Goal: Task Accomplishment & Management: Manage account settings

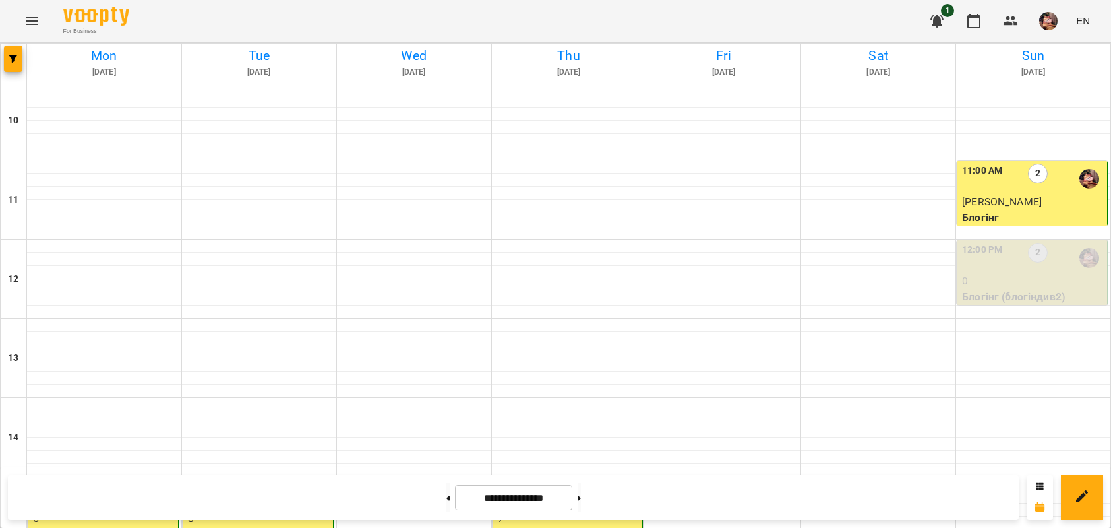
click at [1013, 282] on p "0" at bounding box center [1033, 281] width 142 height 16
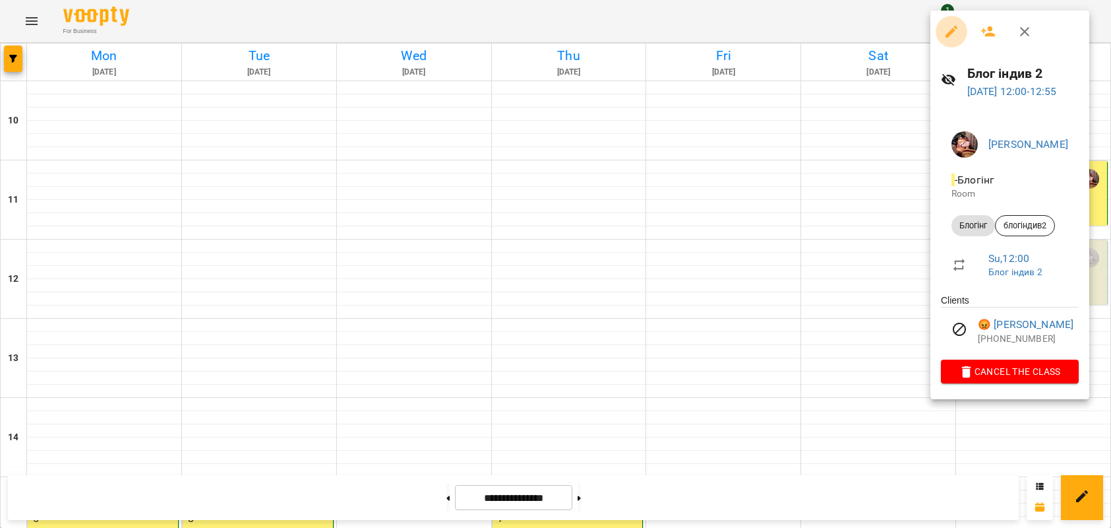
click at [961, 38] on button "button" at bounding box center [952, 32] width 32 height 32
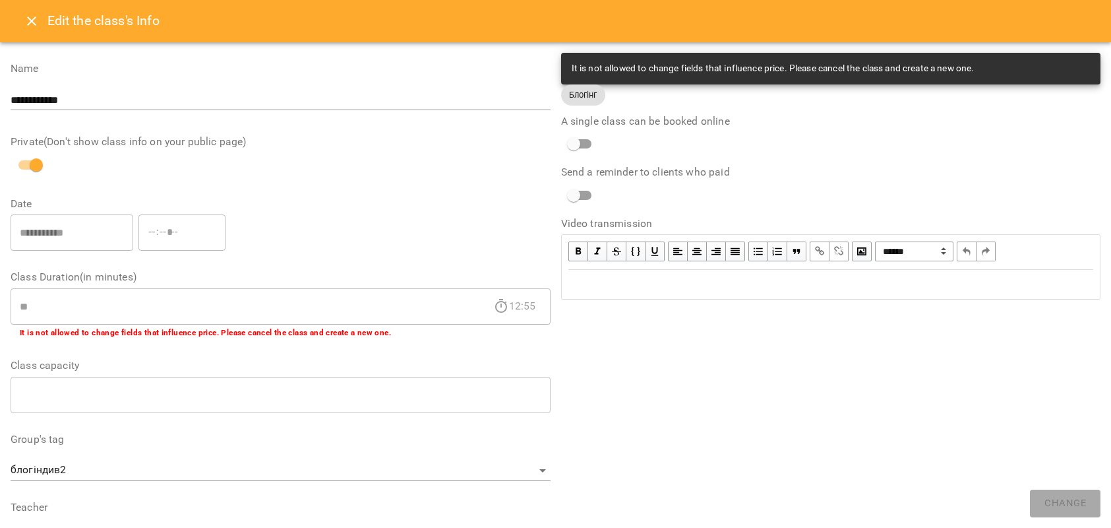
click at [27, 25] on icon "Close" at bounding box center [32, 21] width 16 height 16
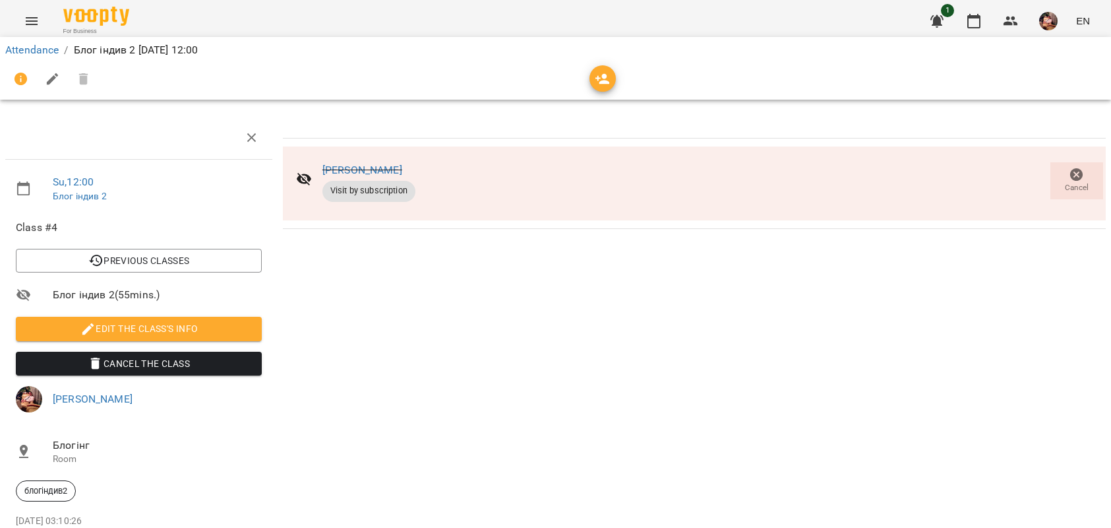
click at [46, 76] on icon "button" at bounding box center [53, 79] width 16 height 16
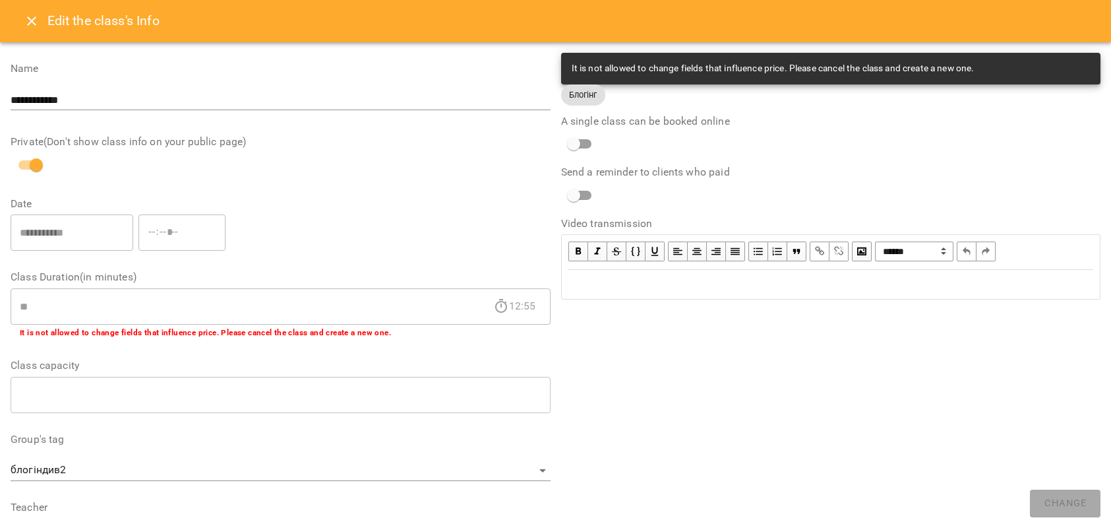
click at [30, 14] on icon "Close" at bounding box center [32, 21] width 16 height 16
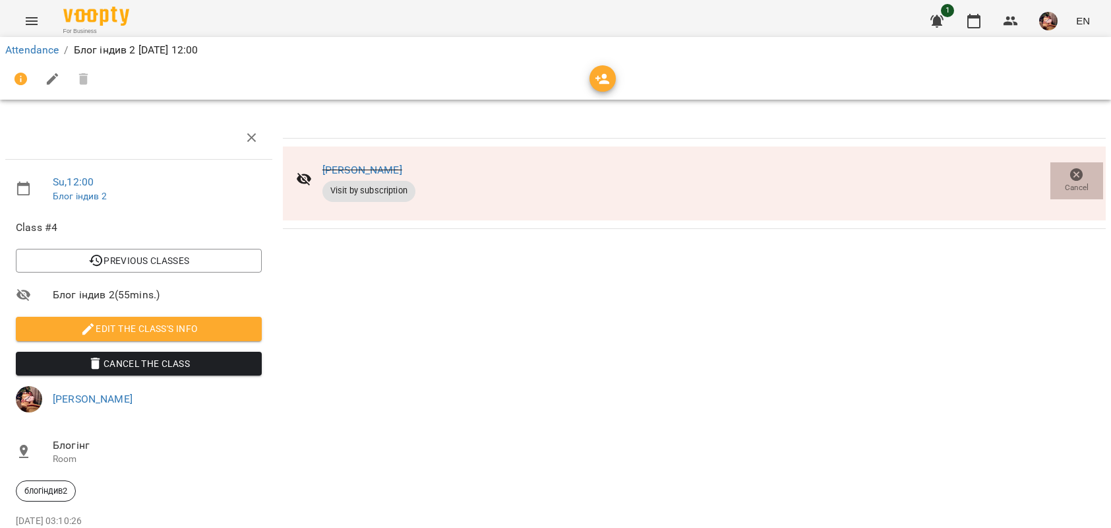
click at [1065, 185] on span "Cancel" at bounding box center [1077, 187] width 24 height 11
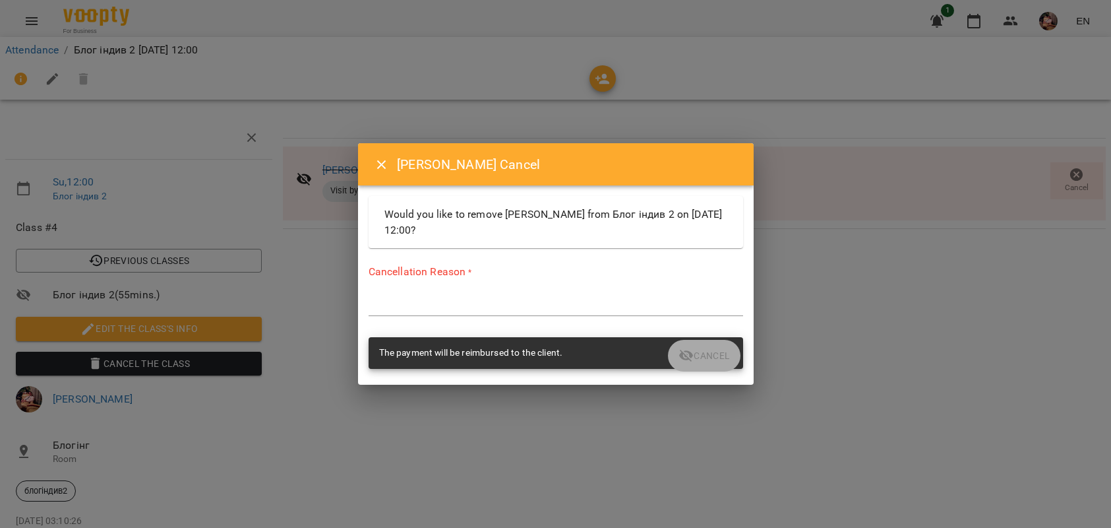
click at [386, 160] on icon "Close" at bounding box center [382, 165] width 16 height 16
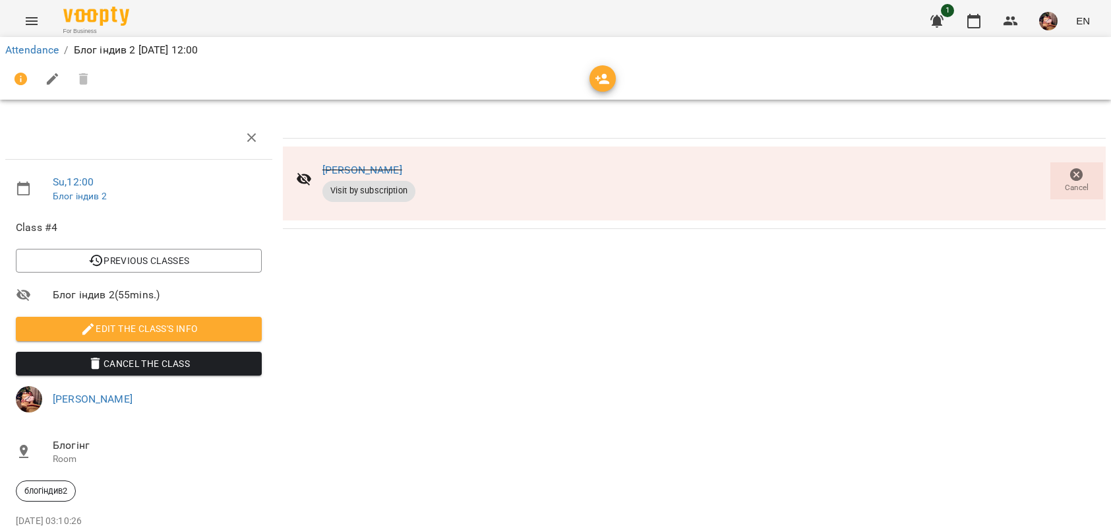
click at [309, 185] on div "Гунько [PERSON_NAME] Visit by subscription" at bounding box center [356, 180] width 140 height 63
click at [304, 179] on icon at bounding box center [304, 179] width 15 height 13
click at [148, 328] on span "Edit the class's Info" at bounding box center [138, 328] width 225 height 16
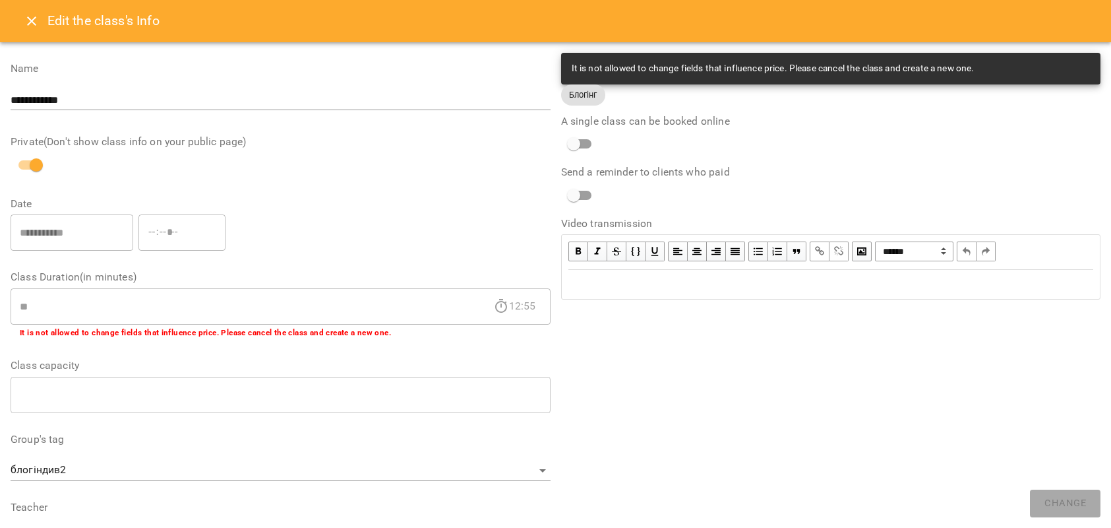
click at [1078, 123] on label "A single class can be booked online" at bounding box center [831, 121] width 540 height 11
click at [24, 17] on icon "Close" at bounding box center [32, 21] width 16 height 16
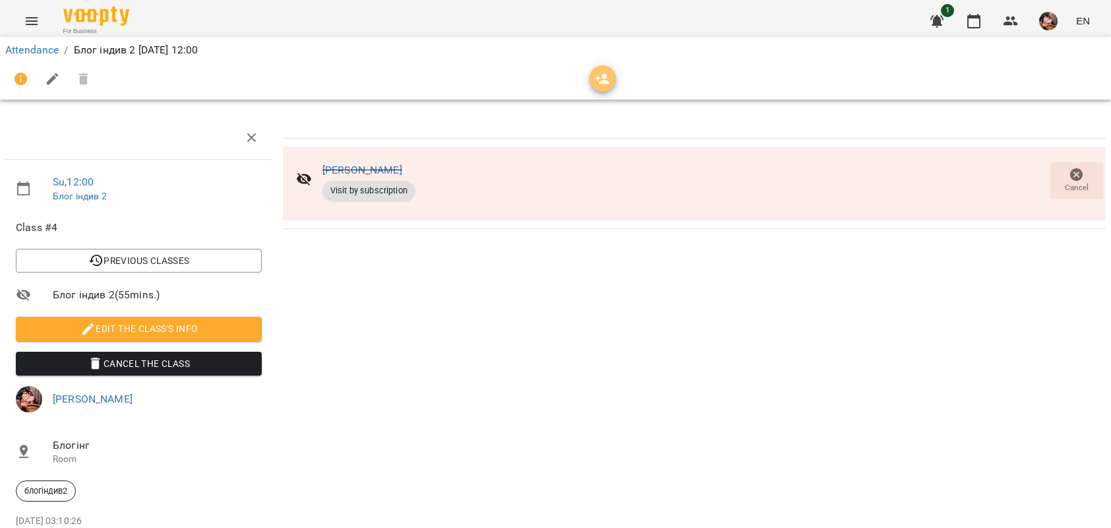
click at [603, 74] on icon "button" at bounding box center [602, 79] width 15 height 11
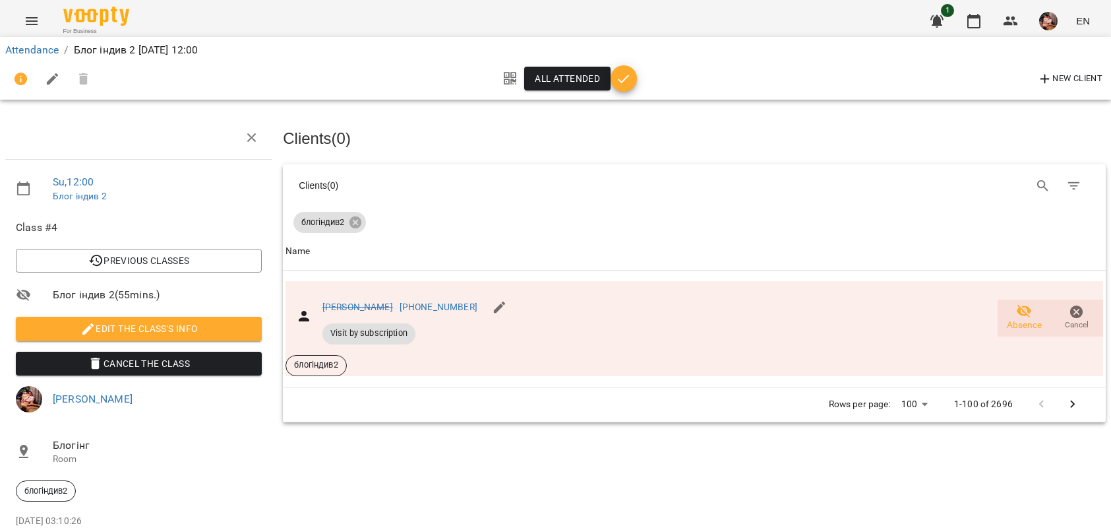
click at [621, 80] on icon "button" at bounding box center [624, 79] width 16 height 16
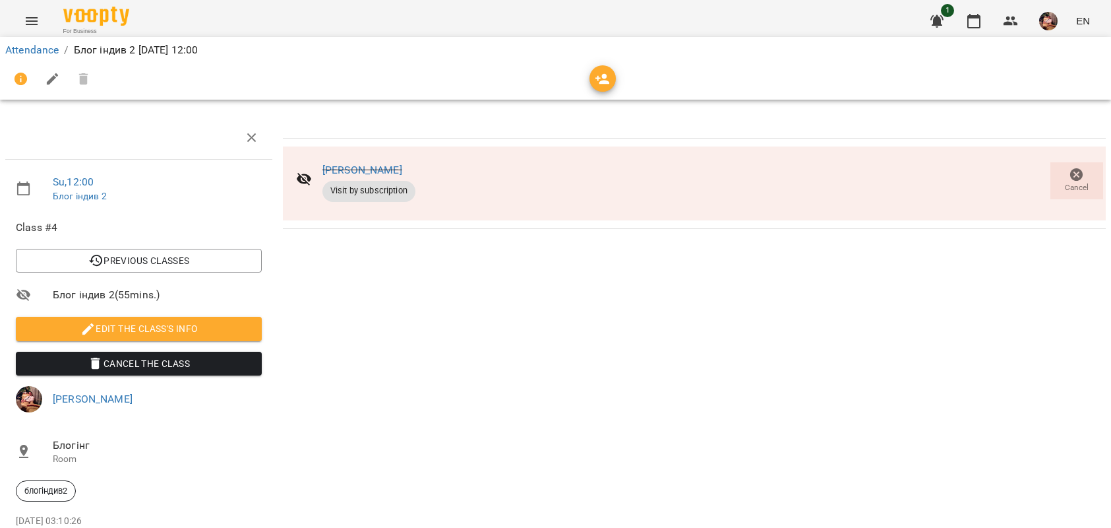
click at [599, 80] on icon "button" at bounding box center [603, 79] width 16 height 16
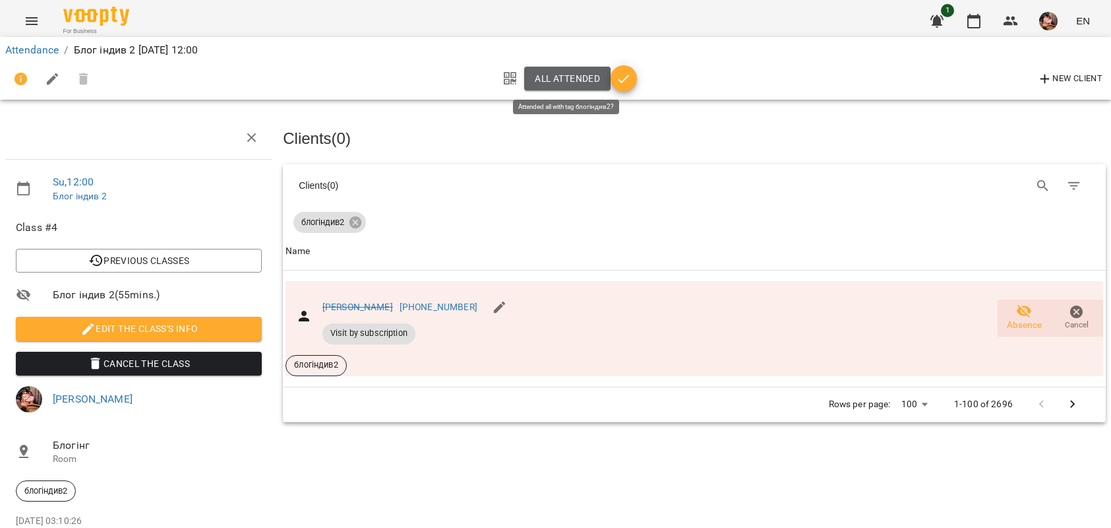
click at [549, 83] on span "All attended" at bounding box center [567, 79] width 65 height 16
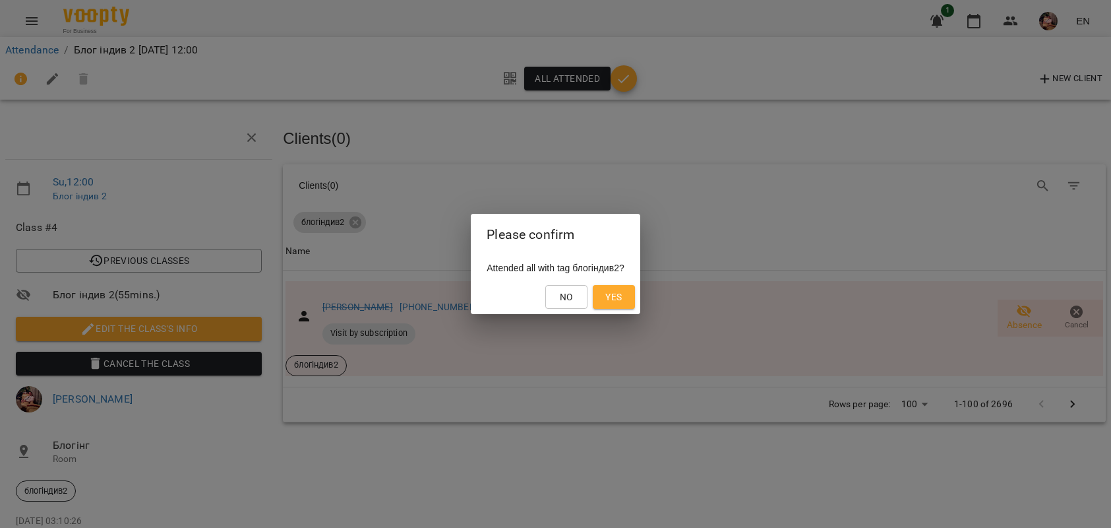
click at [622, 289] on span "Yes" at bounding box center [613, 297] width 16 height 16
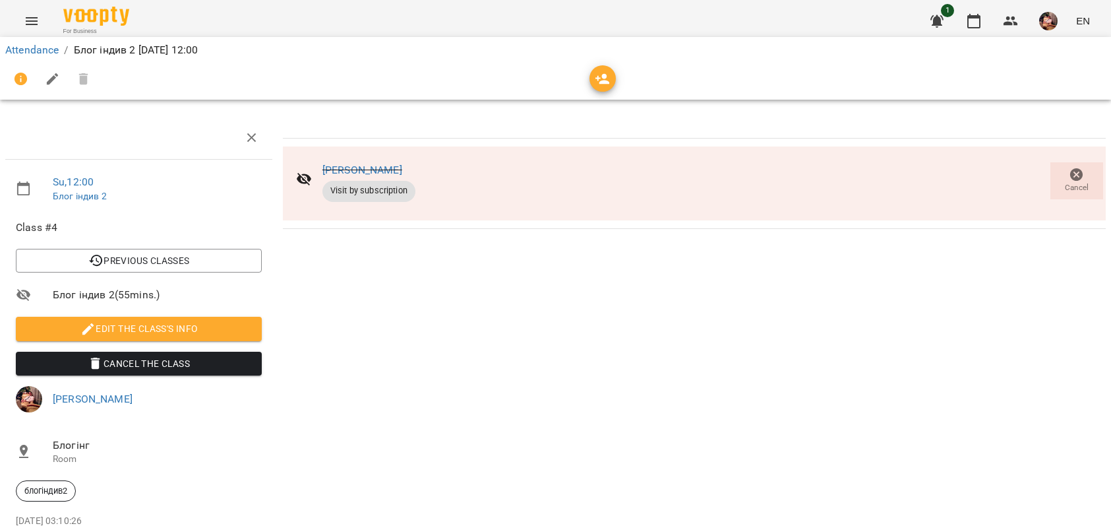
click at [302, 175] on icon at bounding box center [304, 179] width 15 height 13
click at [1058, 181] on span "Cancel" at bounding box center [1076, 180] width 37 height 26
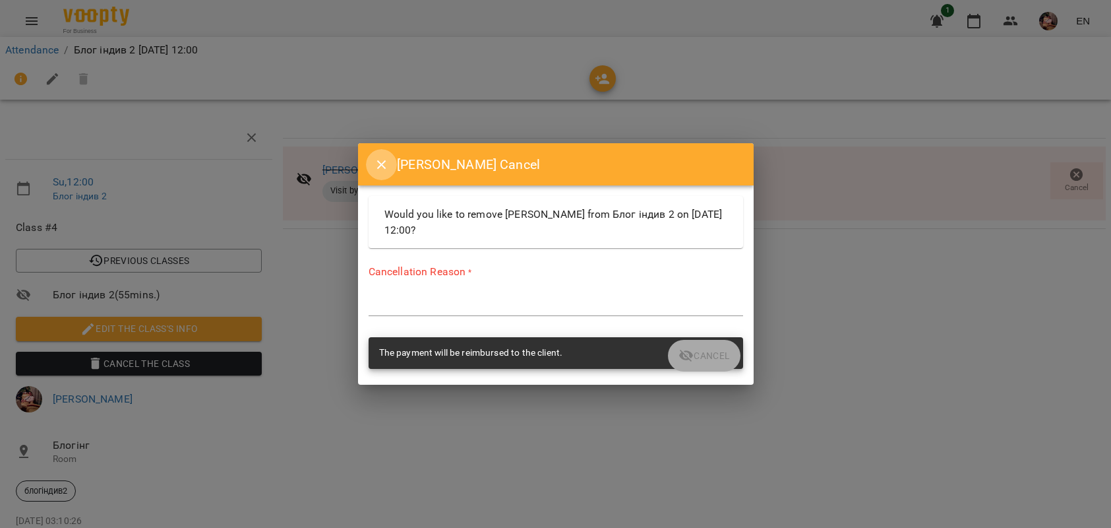
click at [382, 169] on icon "Close" at bounding box center [382, 165] width 16 height 16
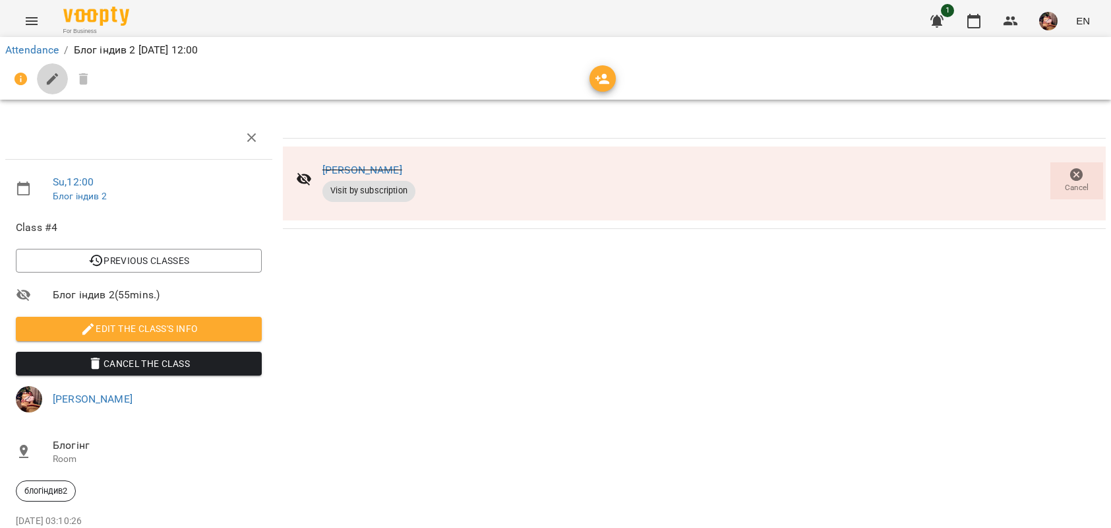
click at [45, 76] on icon "button" at bounding box center [53, 79] width 16 height 16
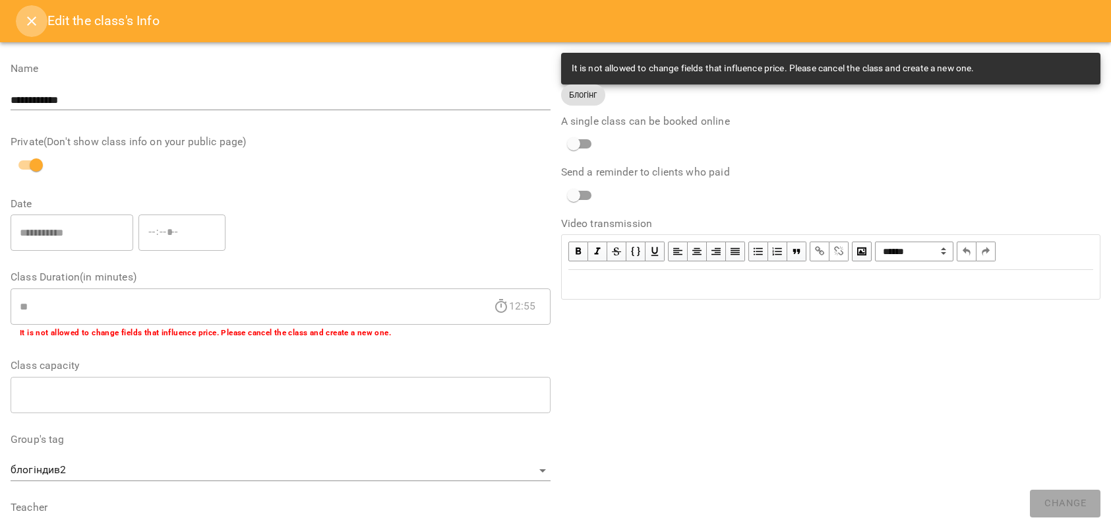
click at [41, 22] on button "Close" at bounding box center [32, 21] width 32 height 32
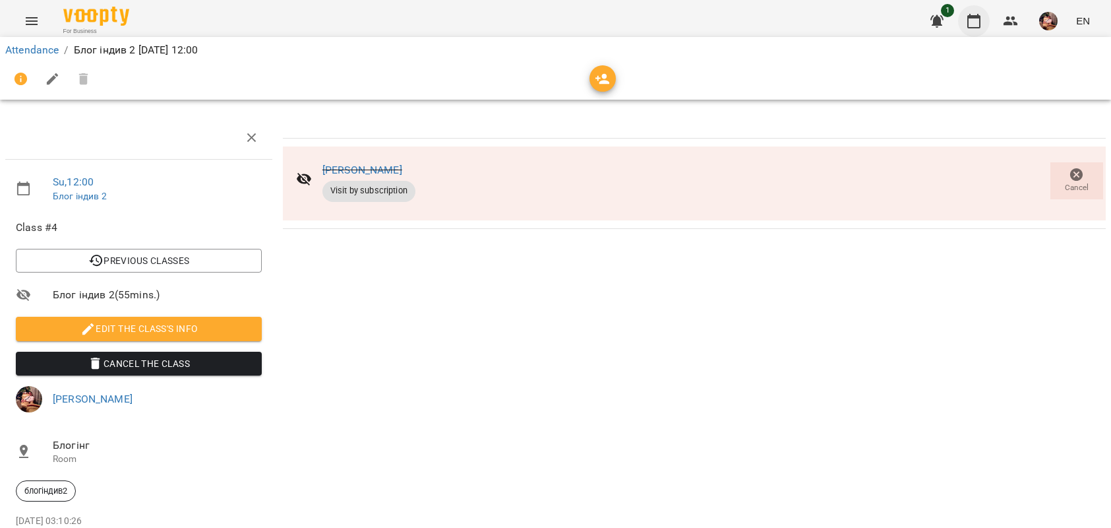
click at [973, 12] on button "button" at bounding box center [974, 21] width 32 height 32
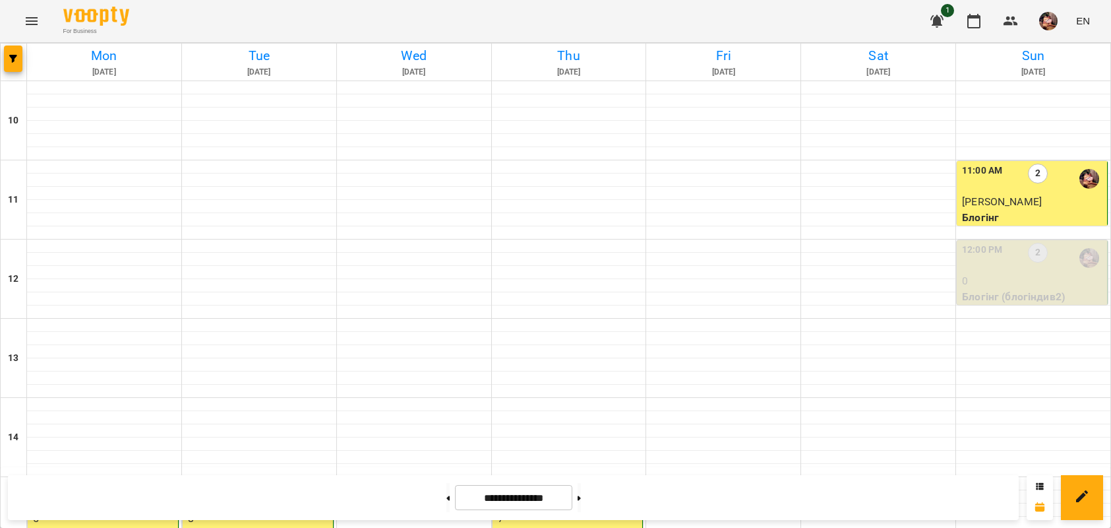
scroll to position [561, 0]
